Goal: Information Seeking & Learning: Learn about a topic

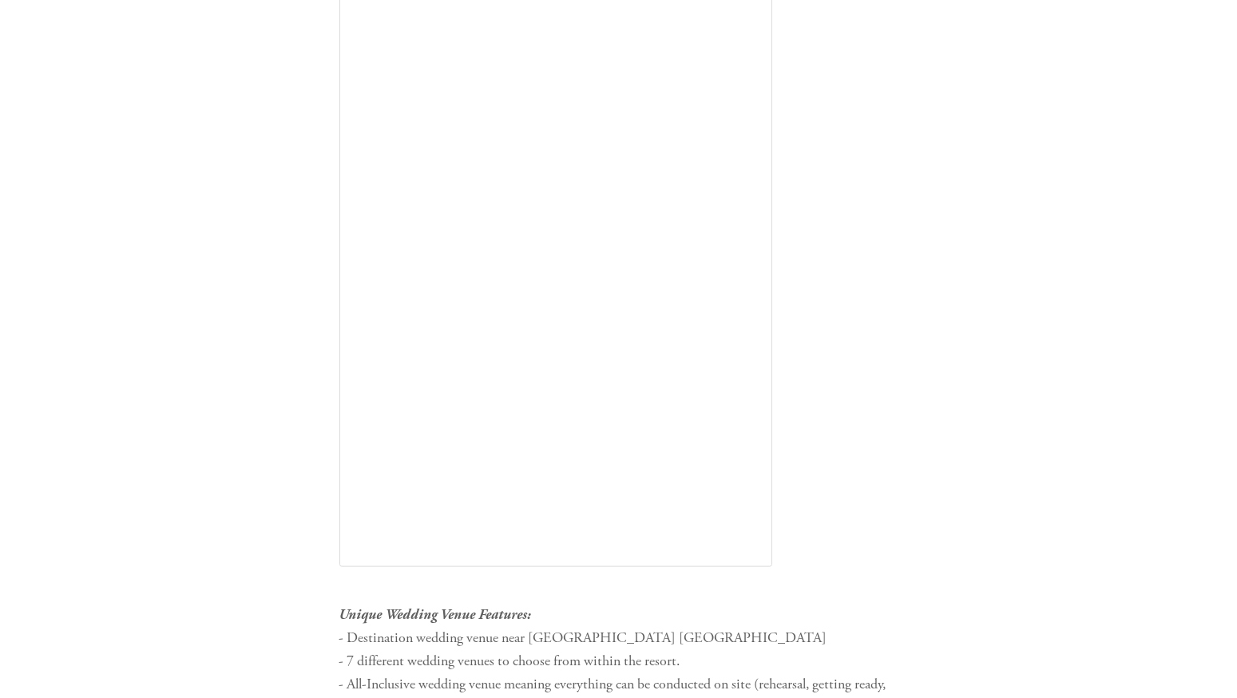
scroll to position [11443, 0]
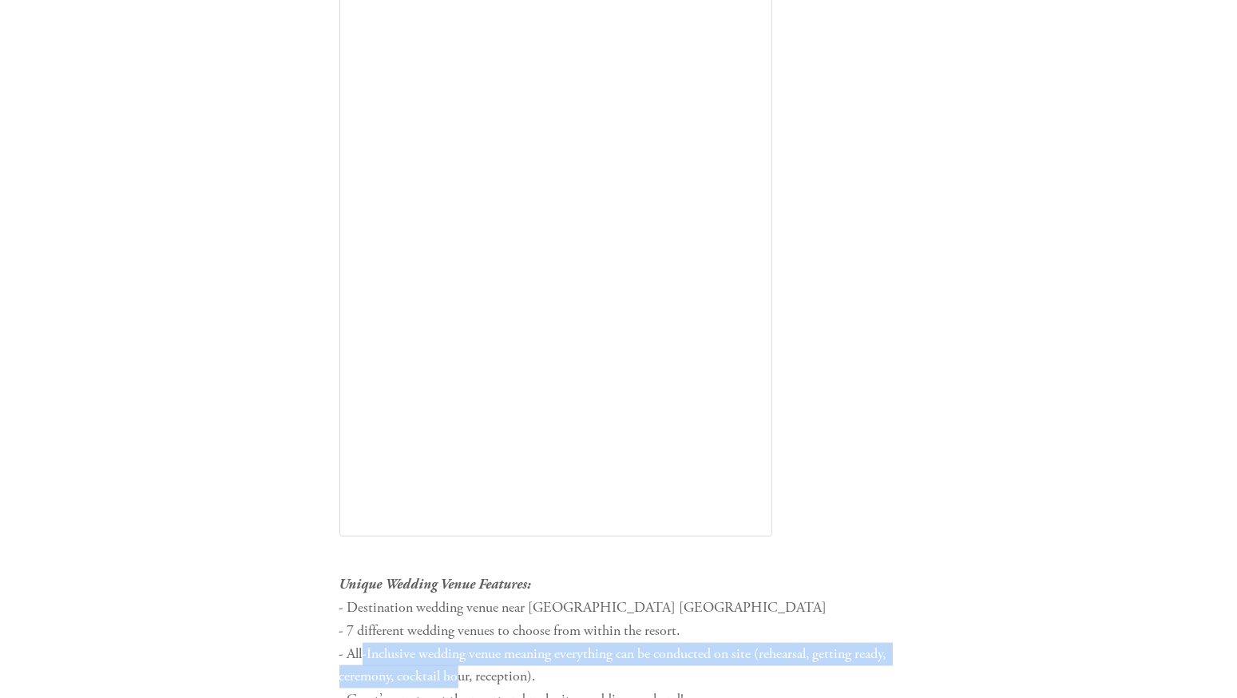
drag, startPoint x: 363, startPoint y: 466, endPoint x: 464, endPoint y: 507, distance: 108.6
click at [464, 573] on p "Unique Wedding Venue Features: - Destination wedding venue near [GEOGRAPHIC_DAT…" at bounding box center [618, 688] width 559 height 230
drag, startPoint x: 464, startPoint y: 507, endPoint x: 411, endPoint y: 484, distance: 57.6
click at [411, 573] on p "Unique Wedding Venue Features: - Destination wedding venue near [GEOGRAPHIC_DAT…" at bounding box center [618, 688] width 559 height 230
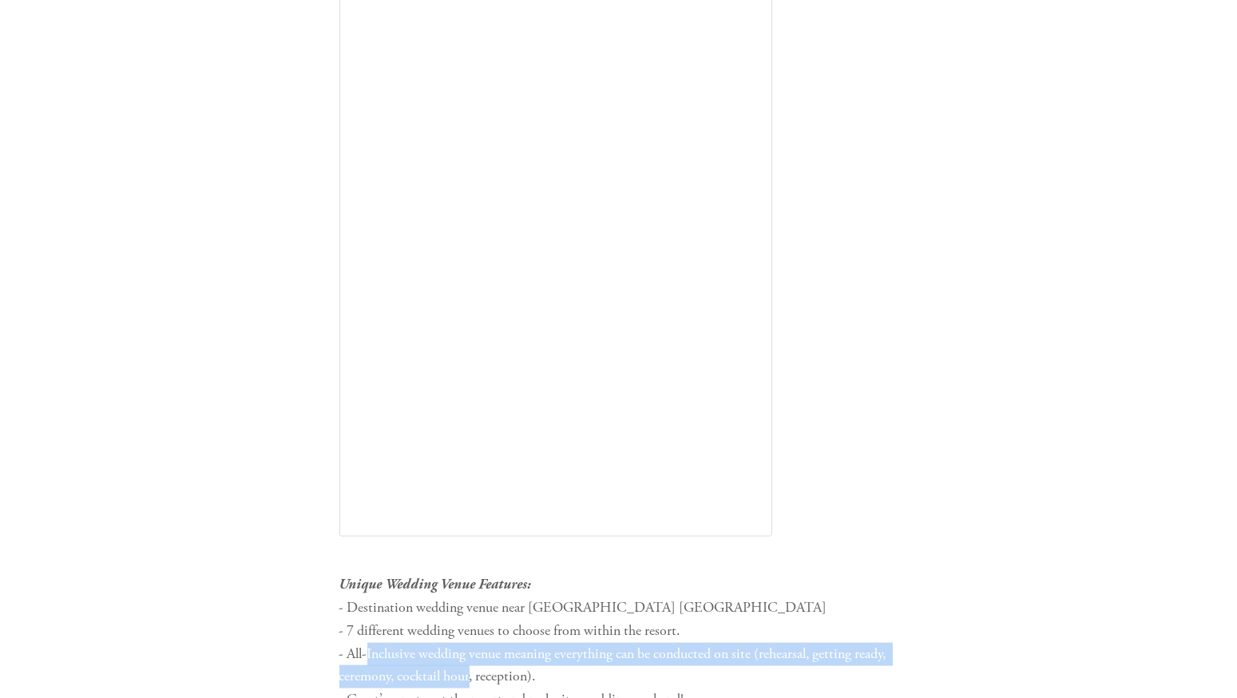
click at [411, 573] on p "Unique Wedding Venue Features: - Destination wedding venue near [GEOGRAPHIC_DAT…" at bounding box center [618, 688] width 559 height 230
drag, startPoint x: 411, startPoint y: 484, endPoint x: 465, endPoint y: 523, distance: 66.3
click at [465, 573] on p "Unique Wedding Venue Features: - Destination wedding venue near [GEOGRAPHIC_DAT…" at bounding box center [618, 688] width 559 height 230
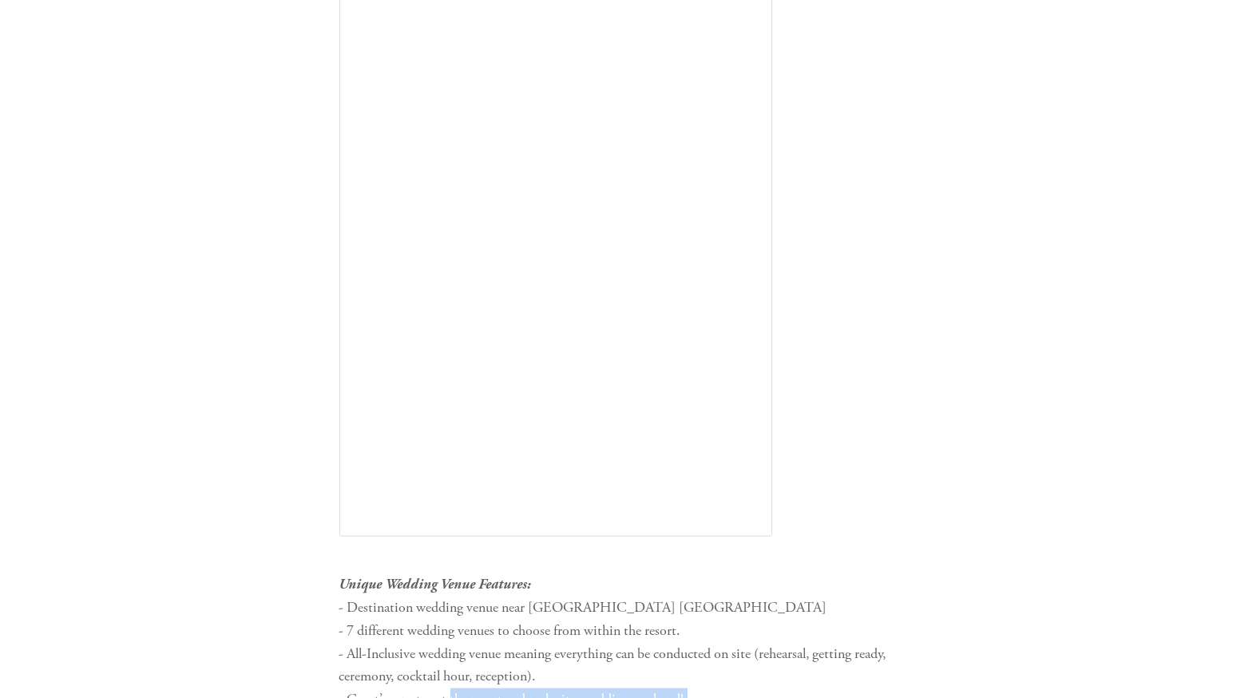
drag, startPoint x: 465, startPoint y: 523, endPoint x: 487, endPoint y: 562, distance: 45.1
click at [487, 573] on p "Unique Wedding Venue Features: - Destination wedding venue near [GEOGRAPHIC_DAT…" at bounding box center [618, 688] width 559 height 230
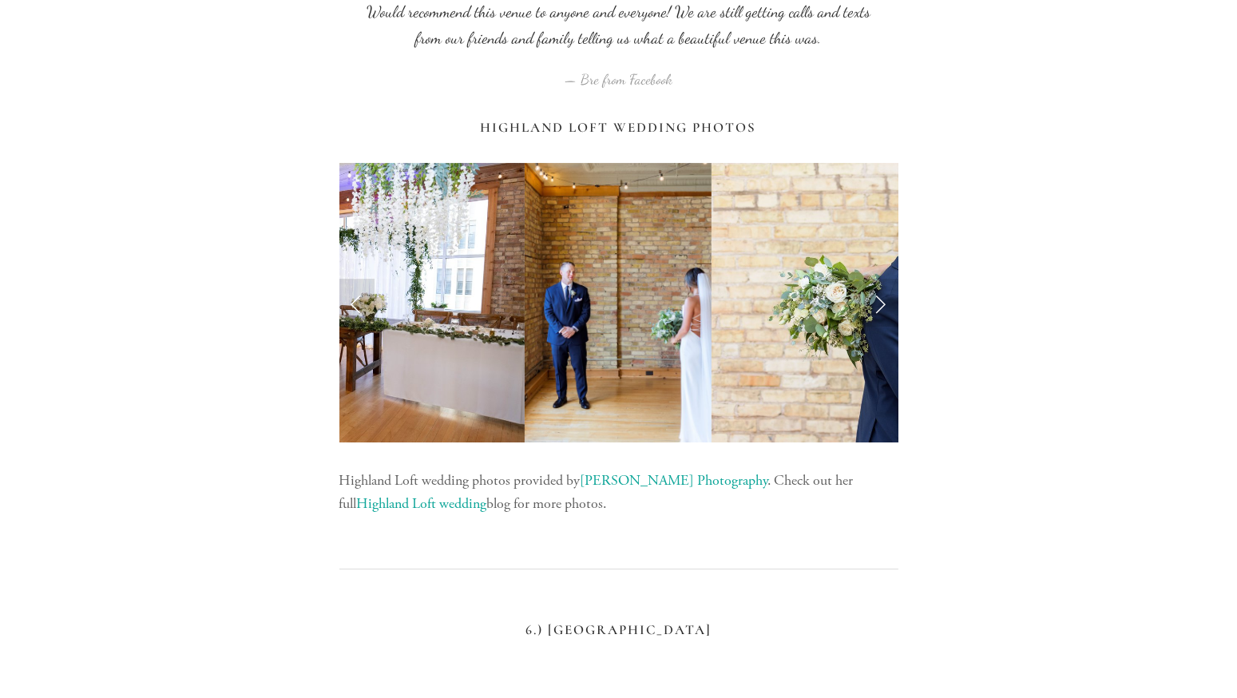
scroll to position [7421, 0]
